Goal: Navigation & Orientation: Find specific page/section

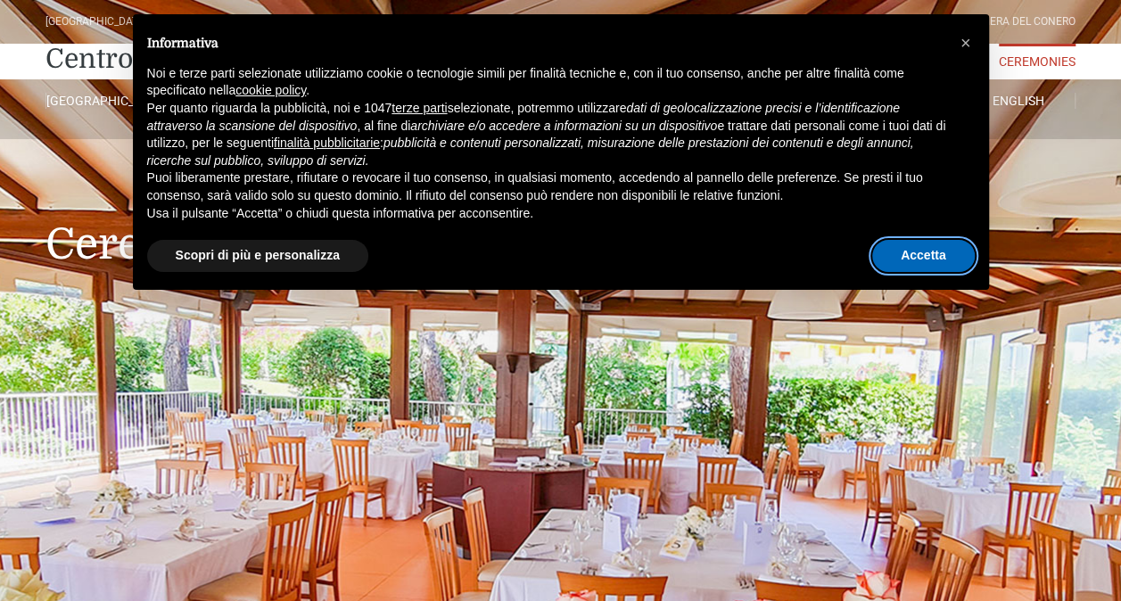
click at [948, 248] on button "Accetta" at bounding box center [923, 256] width 103 height 32
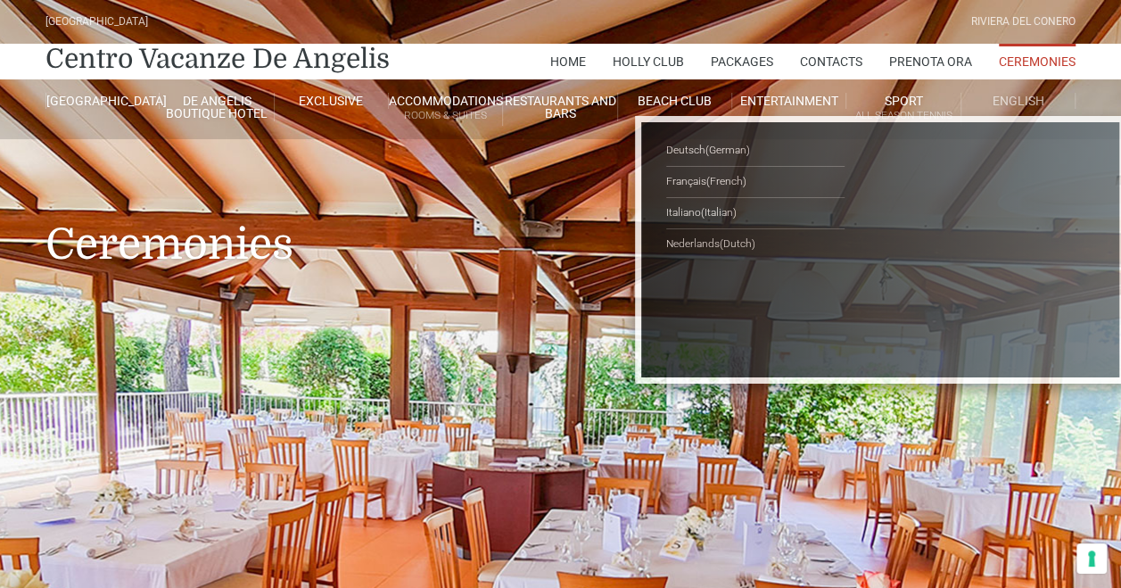
click at [1022, 105] on span "English" at bounding box center [1018, 101] width 52 height 14
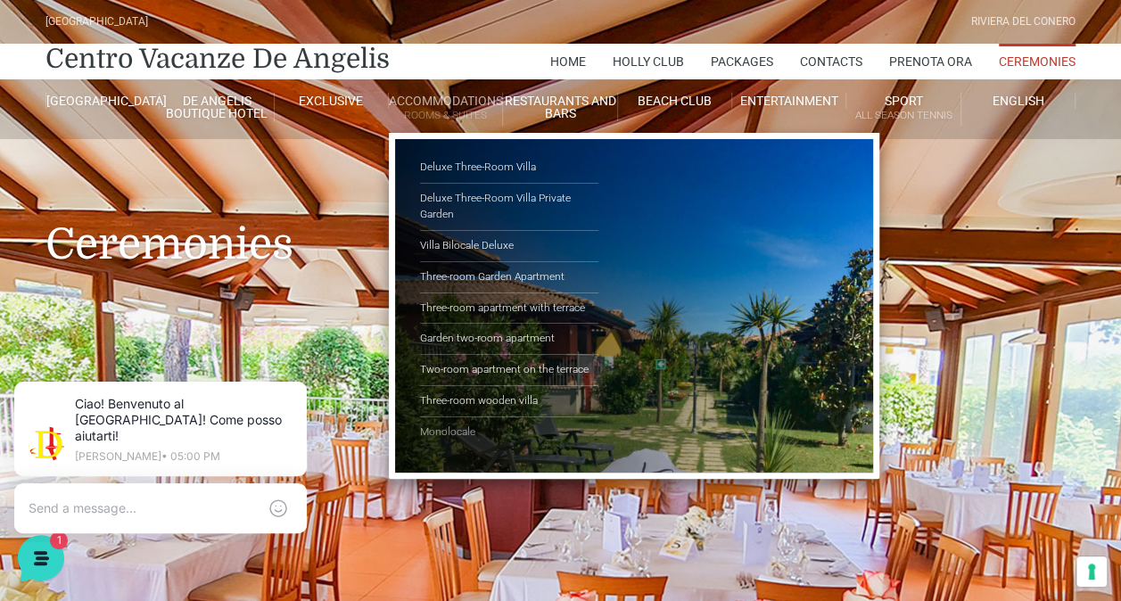
click at [461, 430] on link "Monolocale" at bounding box center [509, 432] width 178 height 30
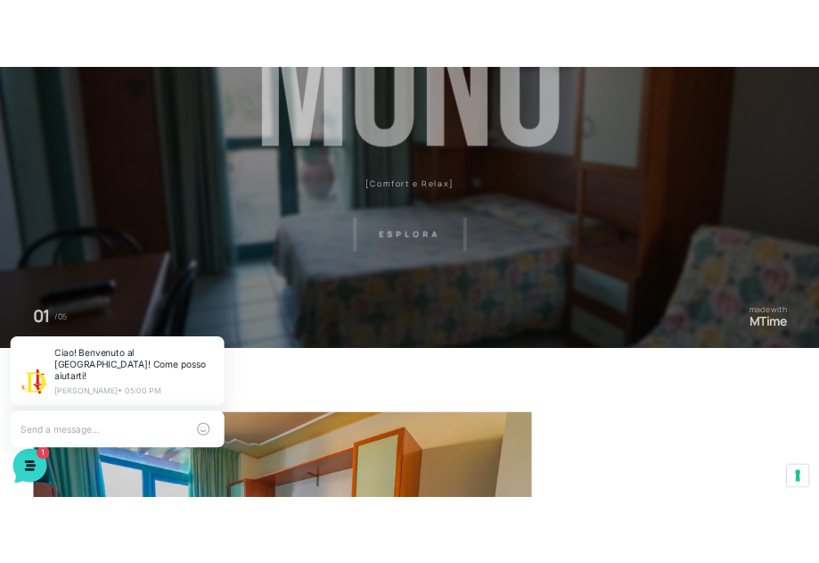
scroll to position [28, 0]
